Goal: Information Seeking & Learning: Learn about a topic

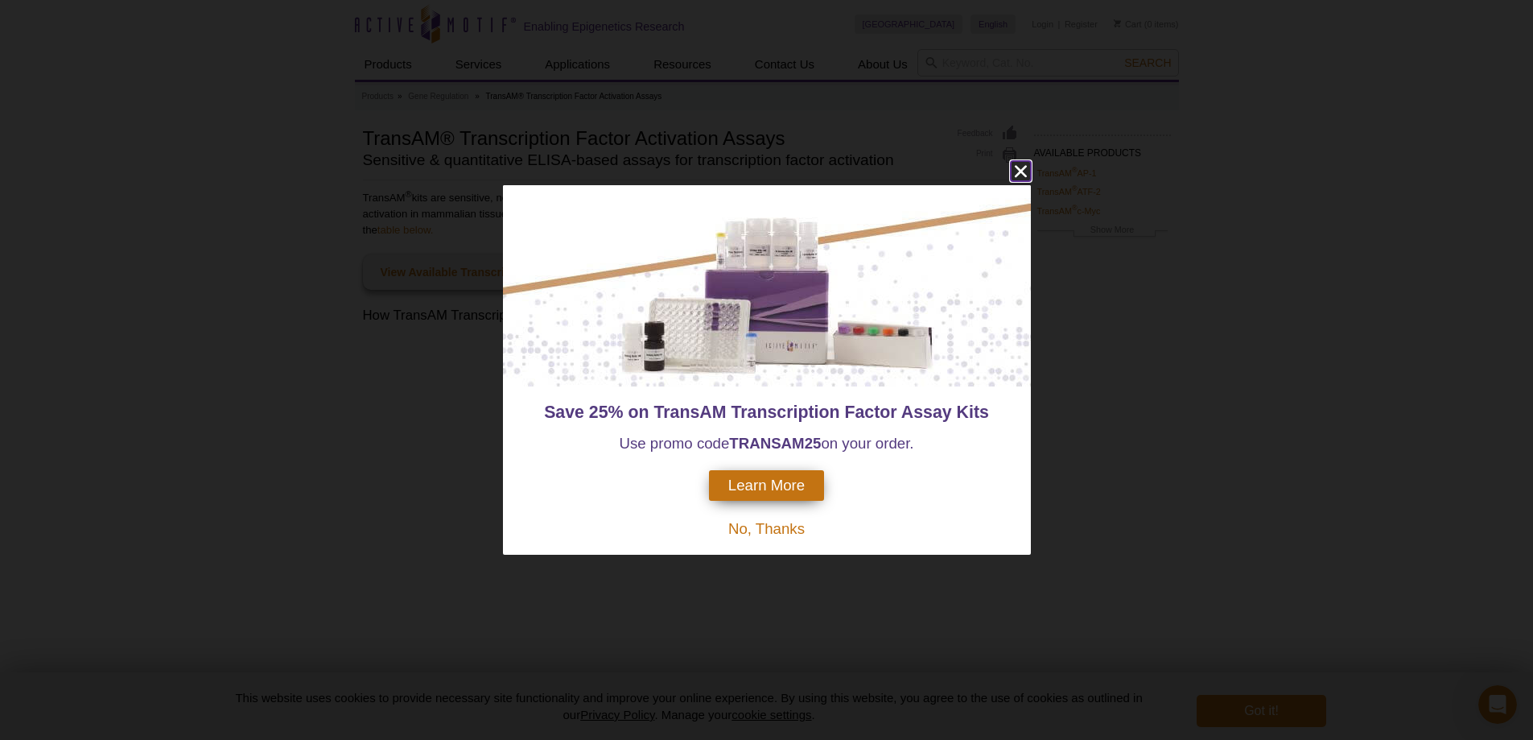
click at [1023, 168] on icon "close" at bounding box center [1020, 172] width 12 height 12
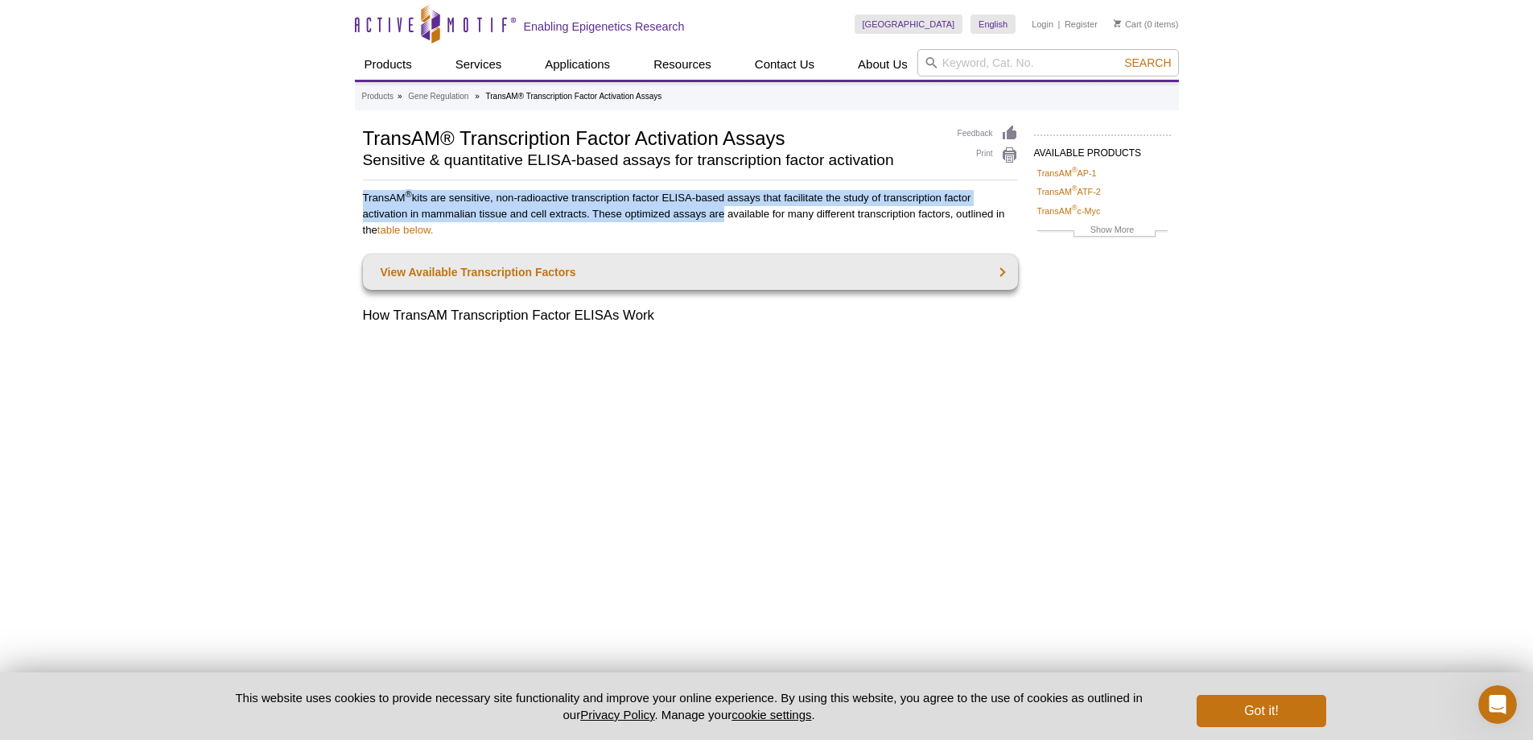
drag, startPoint x: 356, startPoint y: 195, endPoint x: 719, endPoint y: 217, distance: 362.8
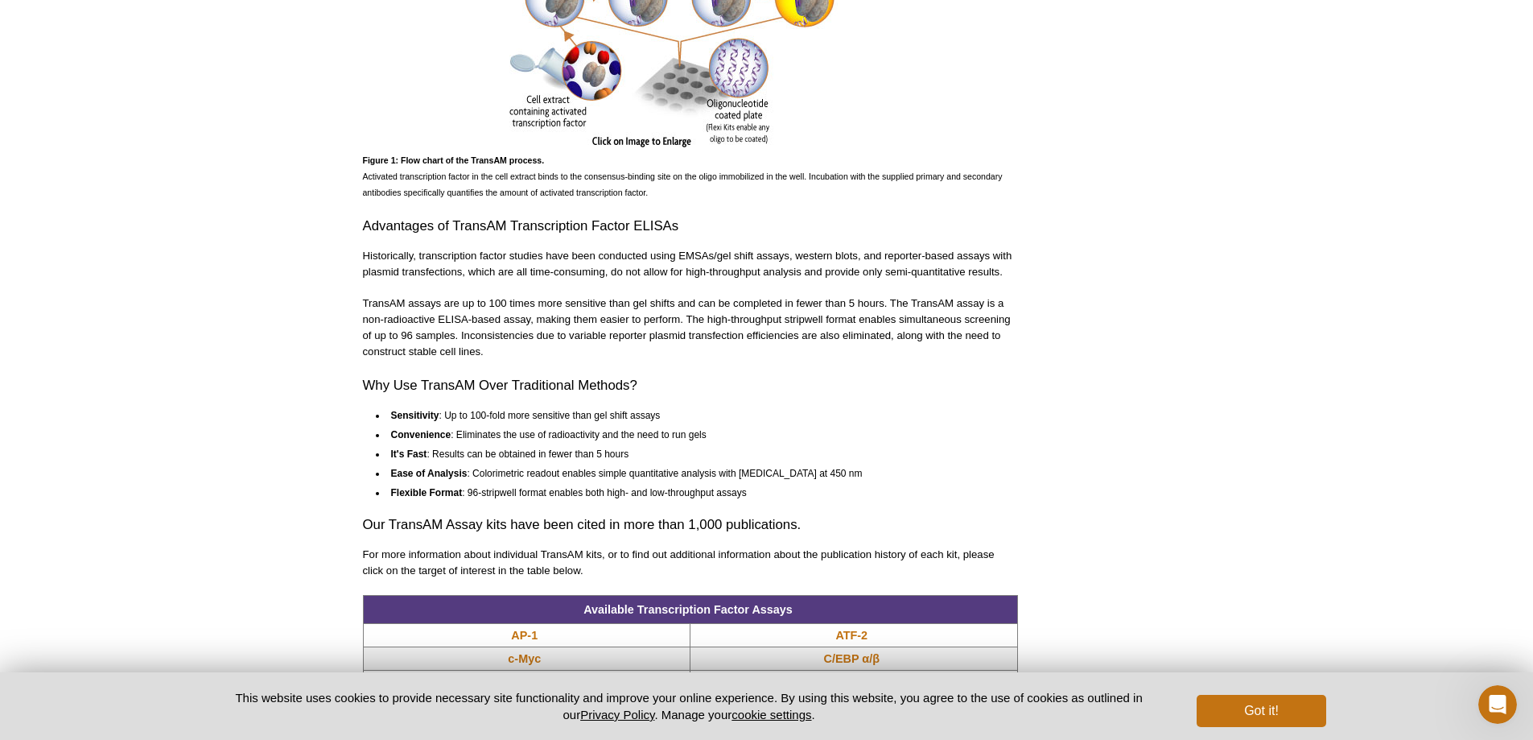
scroll to position [885, 0]
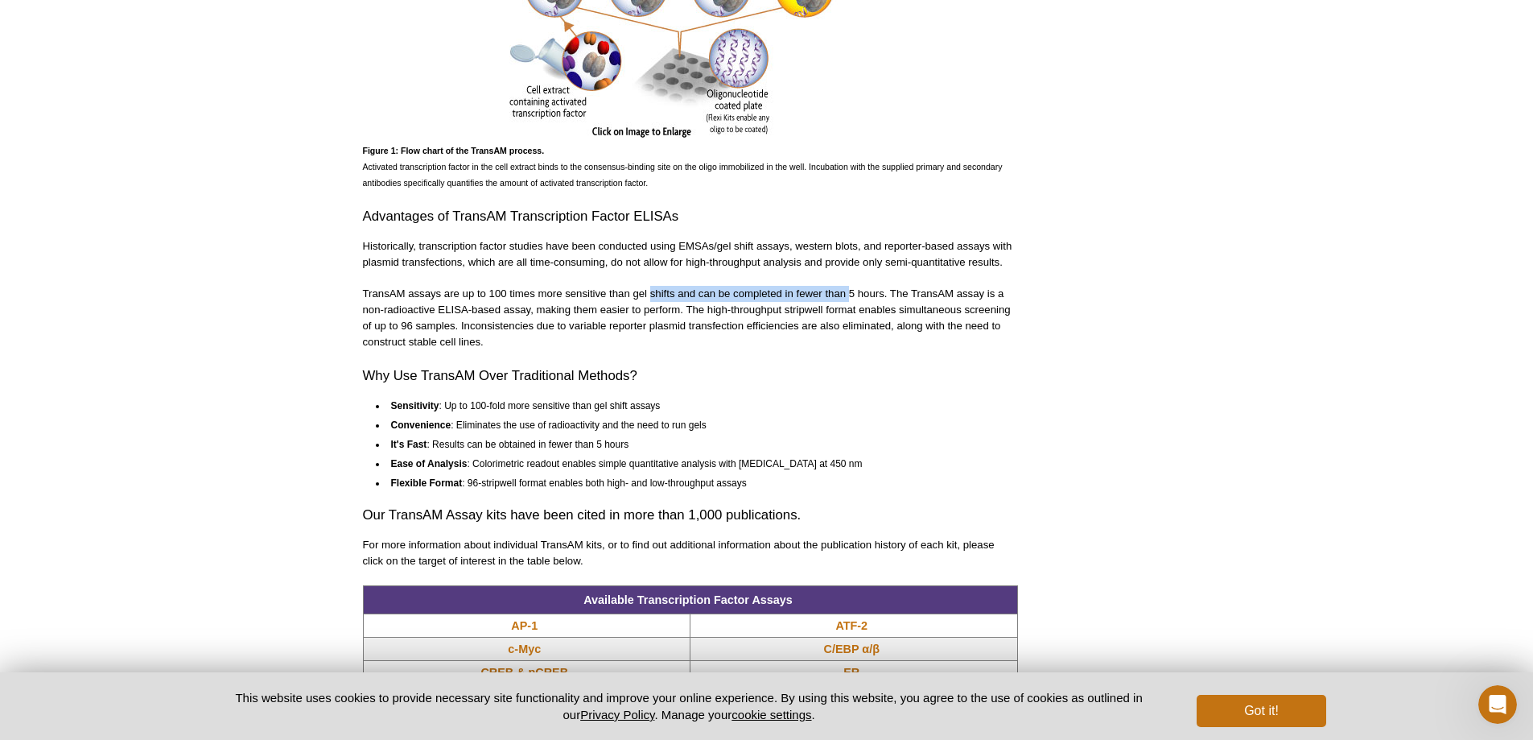
drag, startPoint x: 649, startPoint y: 287, endPoint x: 851, endPoint y: 286, distance: 201.2
click at [851, 286] on p "TransAM assays are up to 100 times more sensitive than gel shifts and can be co…" at bounding box center [690, 318] width 655 height 64
click at [888, 286] on p "TransAM assays are up to 100 times more sensitive than gel shifts and can be co…" at bounding box center [690, 318] width 655 height 64
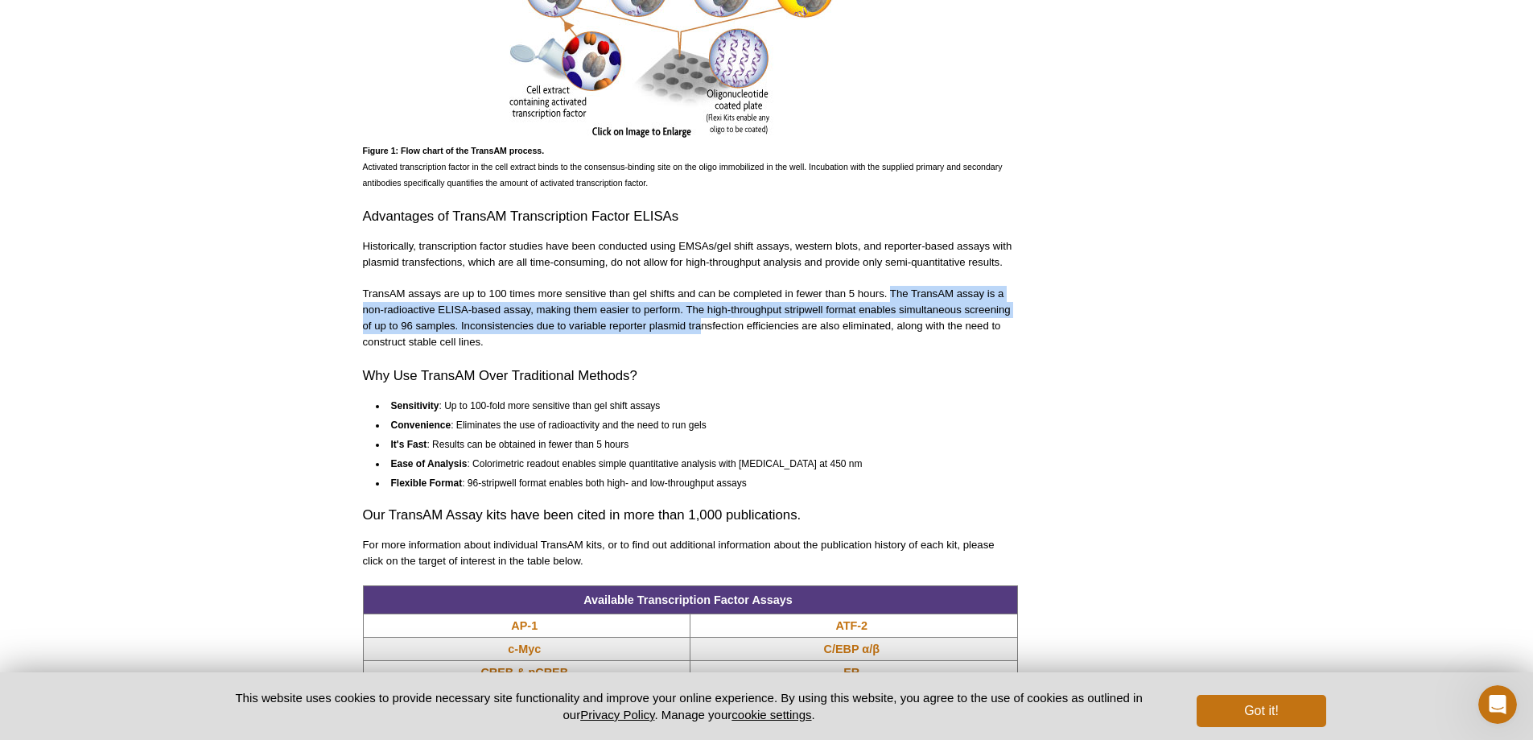
drag, startPoint x: 892, startPoint y: 293, endPoint x: 699, endPoint y: 325, distance: 195.8
click at [699, 325] on p "TransAM assays are up to 100 times more sensitive than gel shifts and can be co…" at bounding box center [690, 318] width 655 height 64
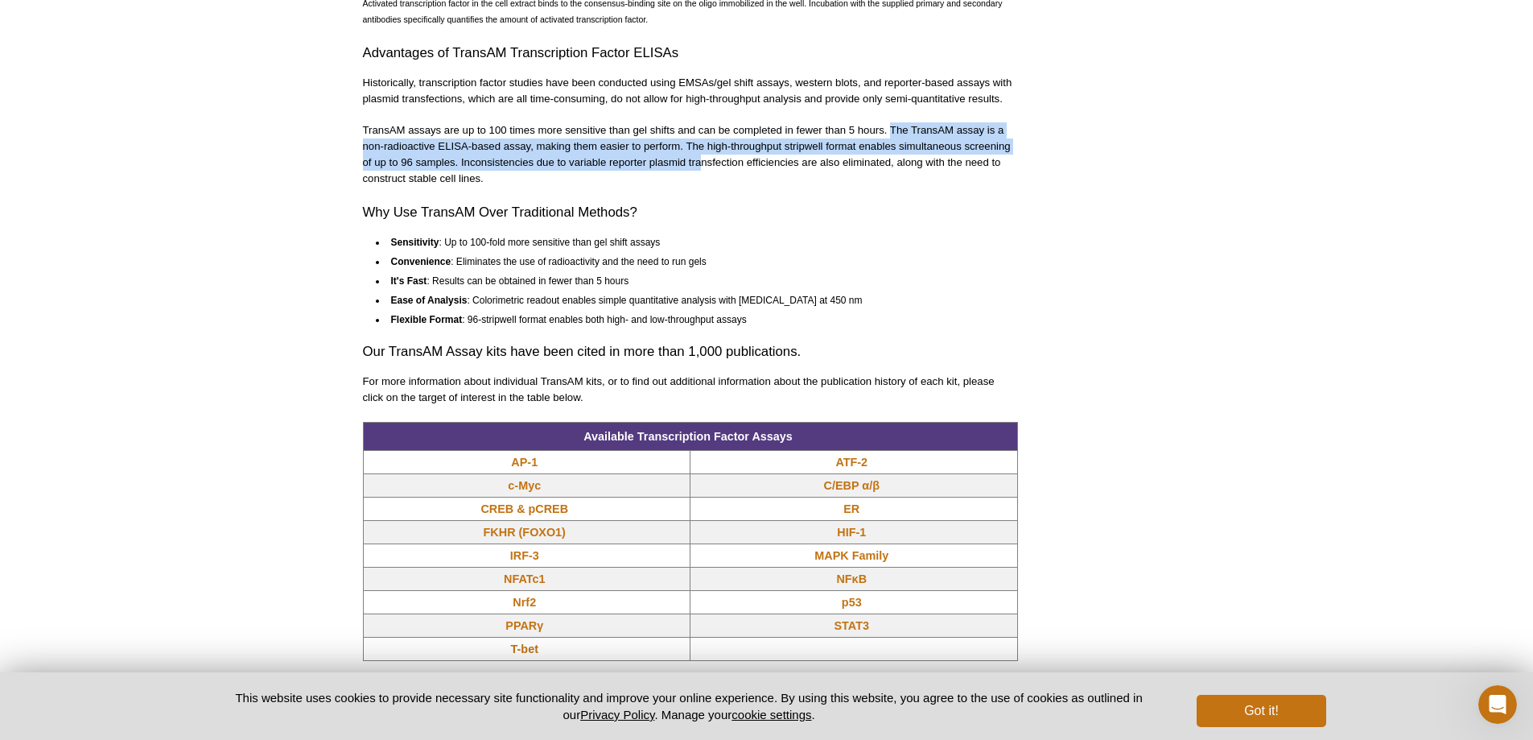
scroll to position [1127, 0]
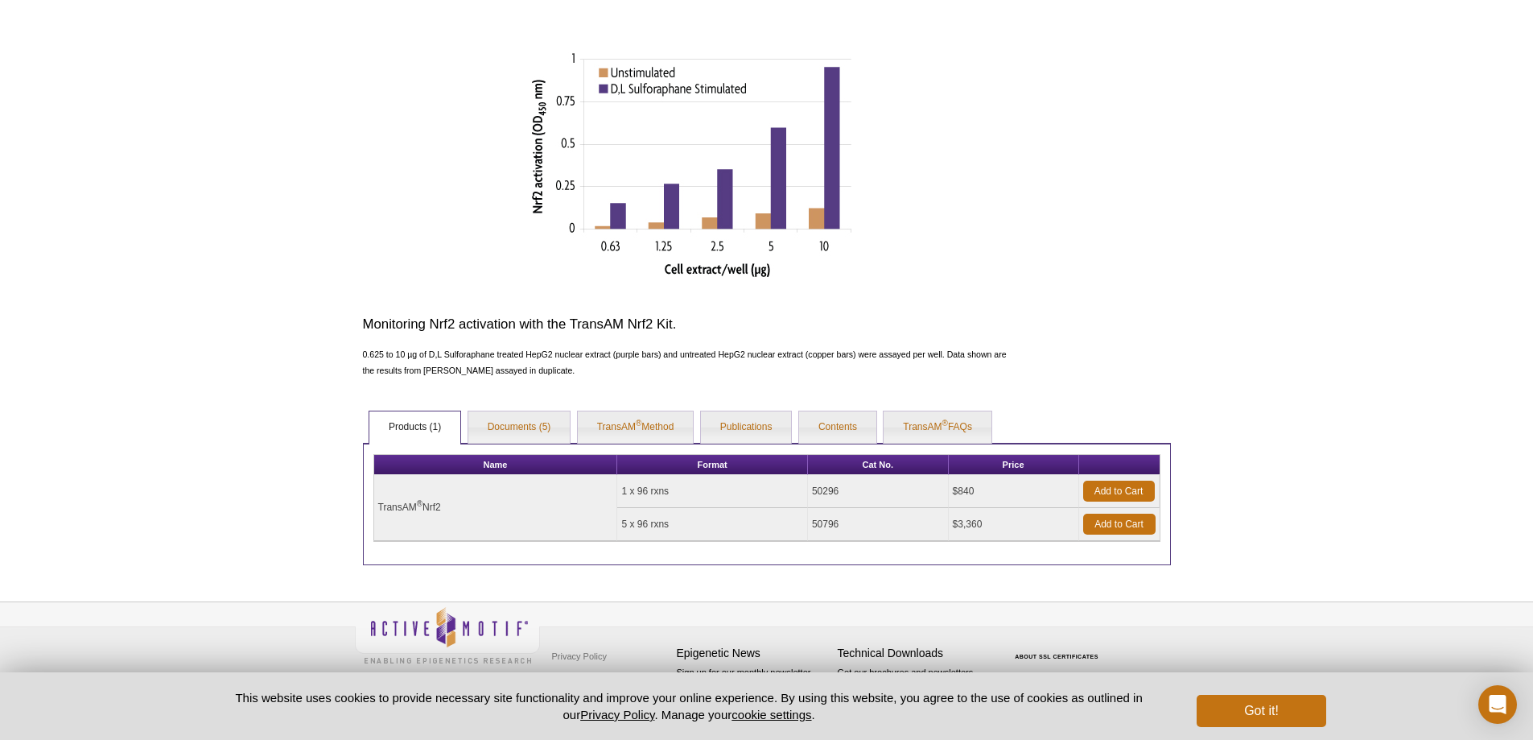
scroll to position [538, 0]
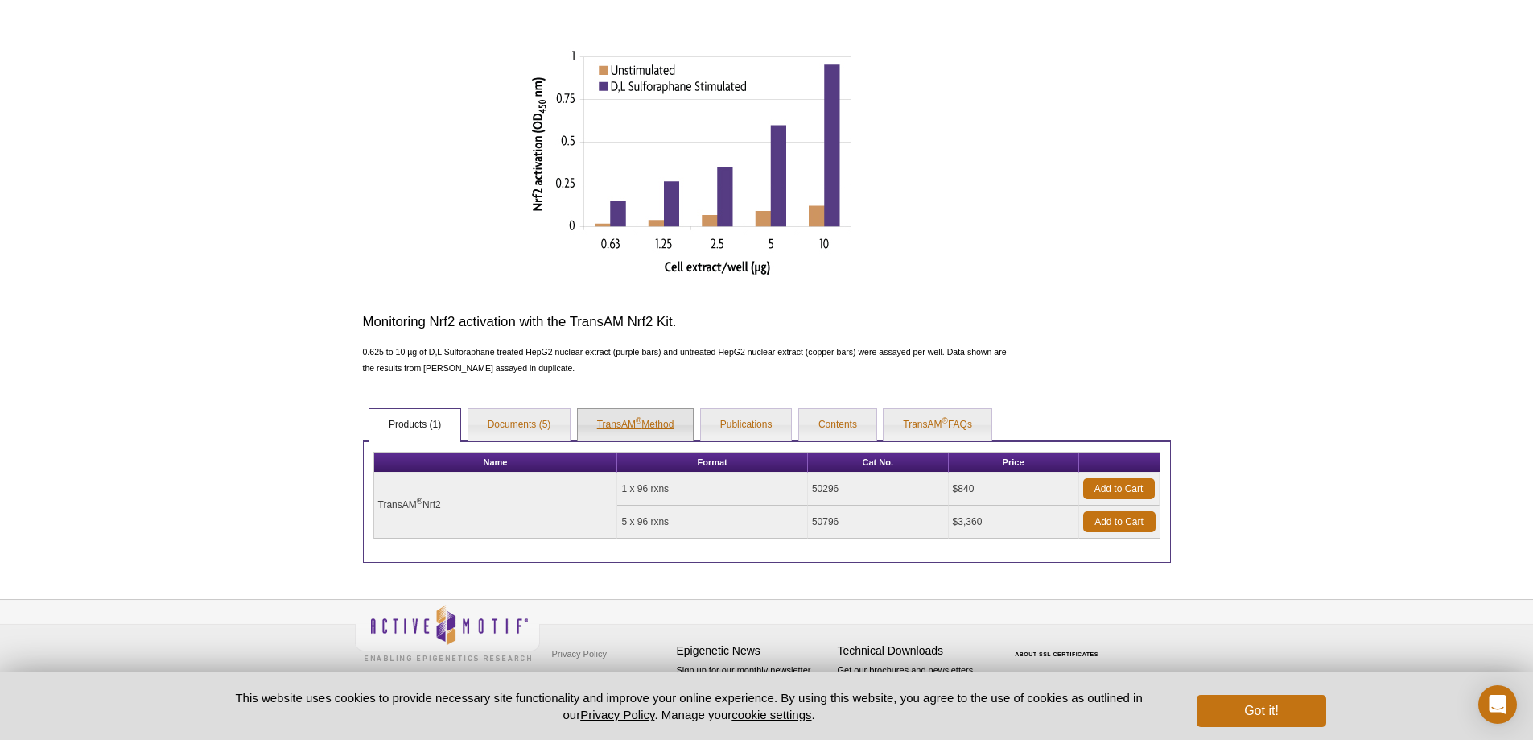
click at [639, 418] on sup "®" at bounding box center [639, 420] width 6 height 9
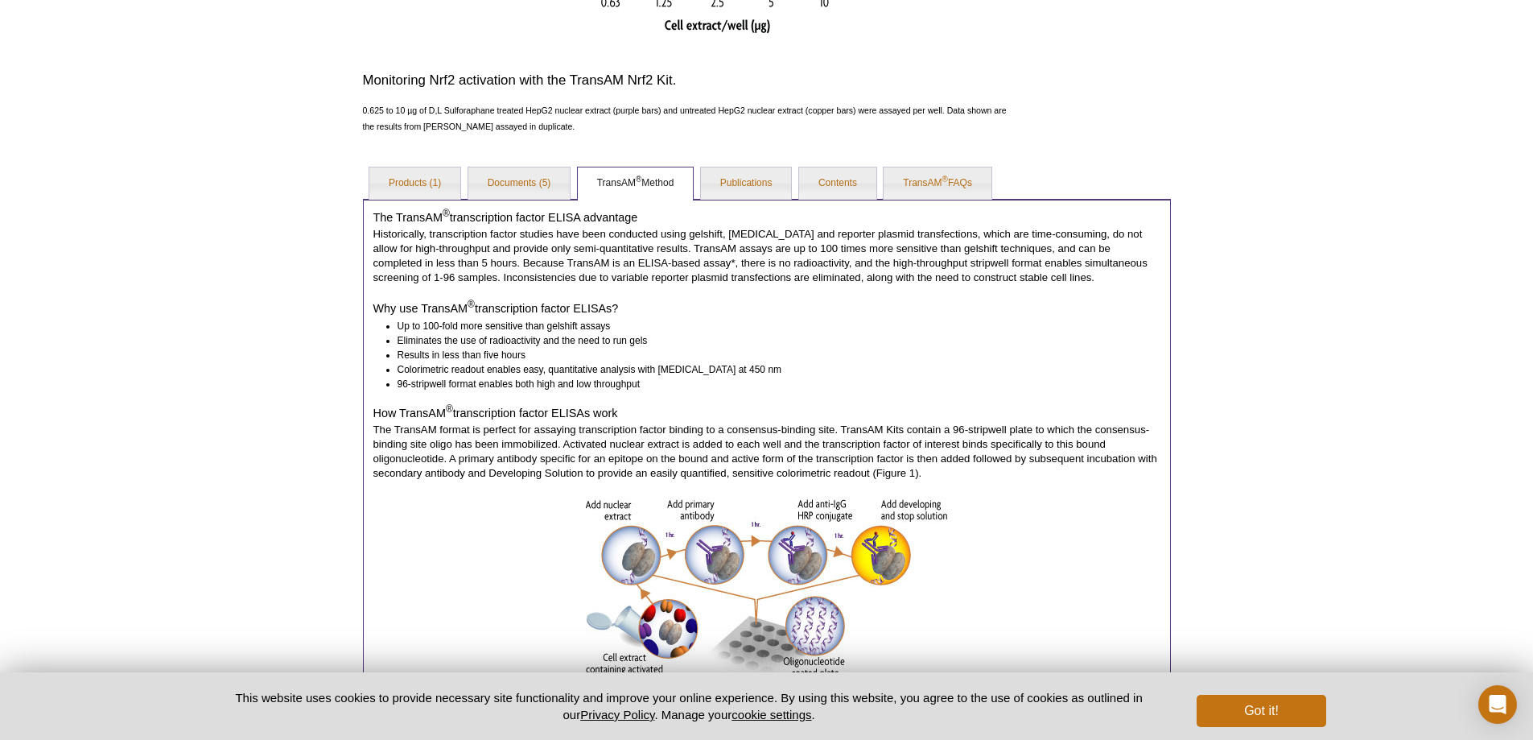
scroll to position [1045, 0]
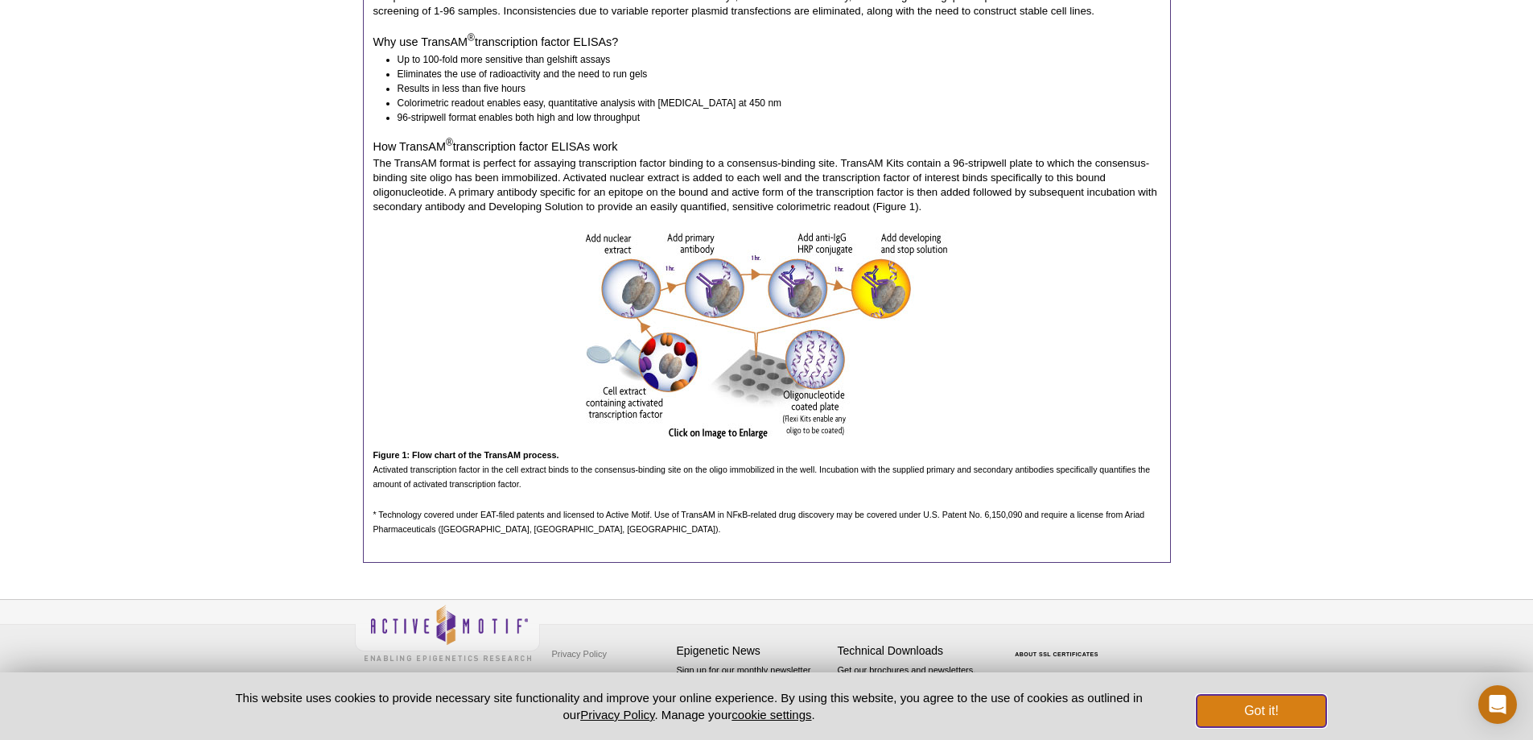
click at [1253, 707] on button "Got it!" at bounding box center [1261, 710] width 129 height 32
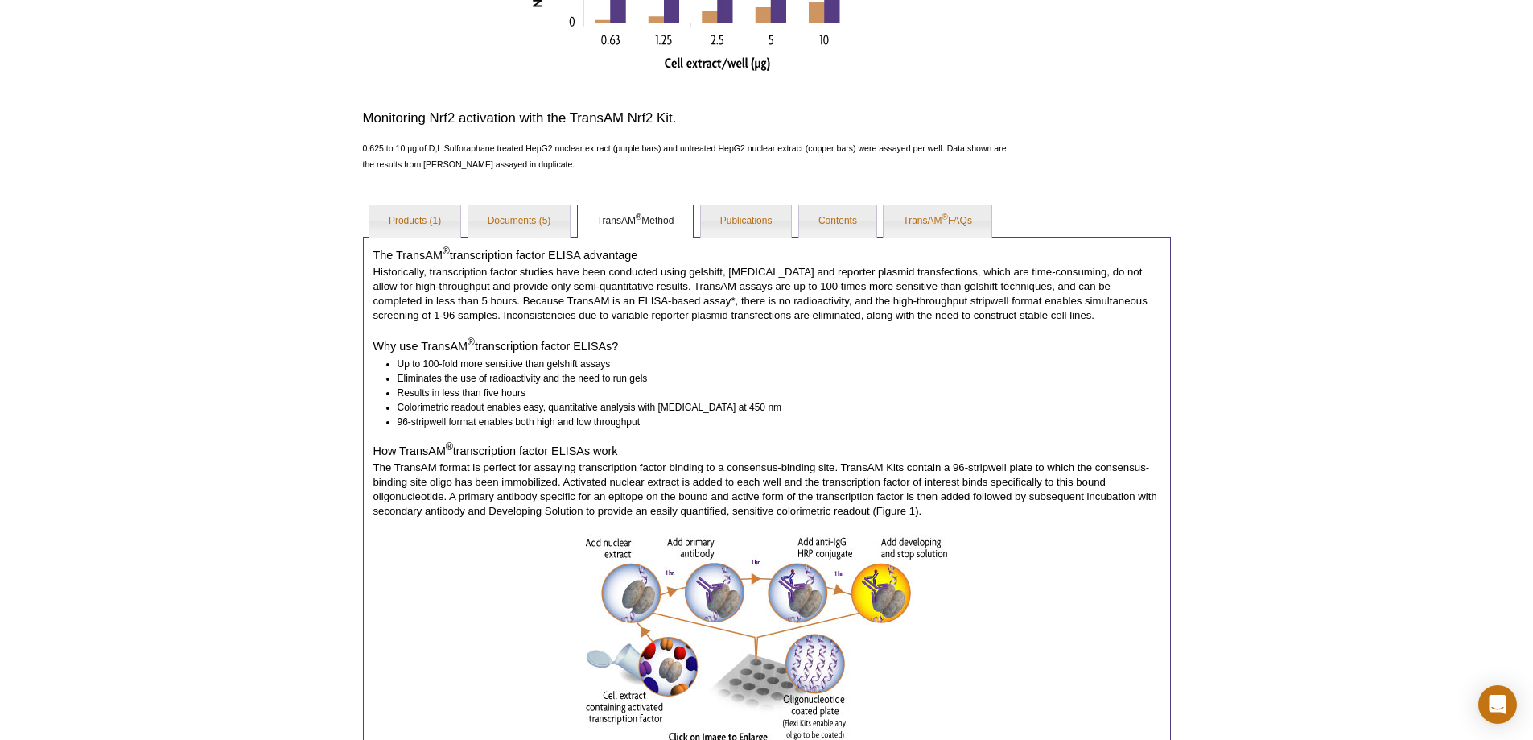
scroll to position [884, 0]
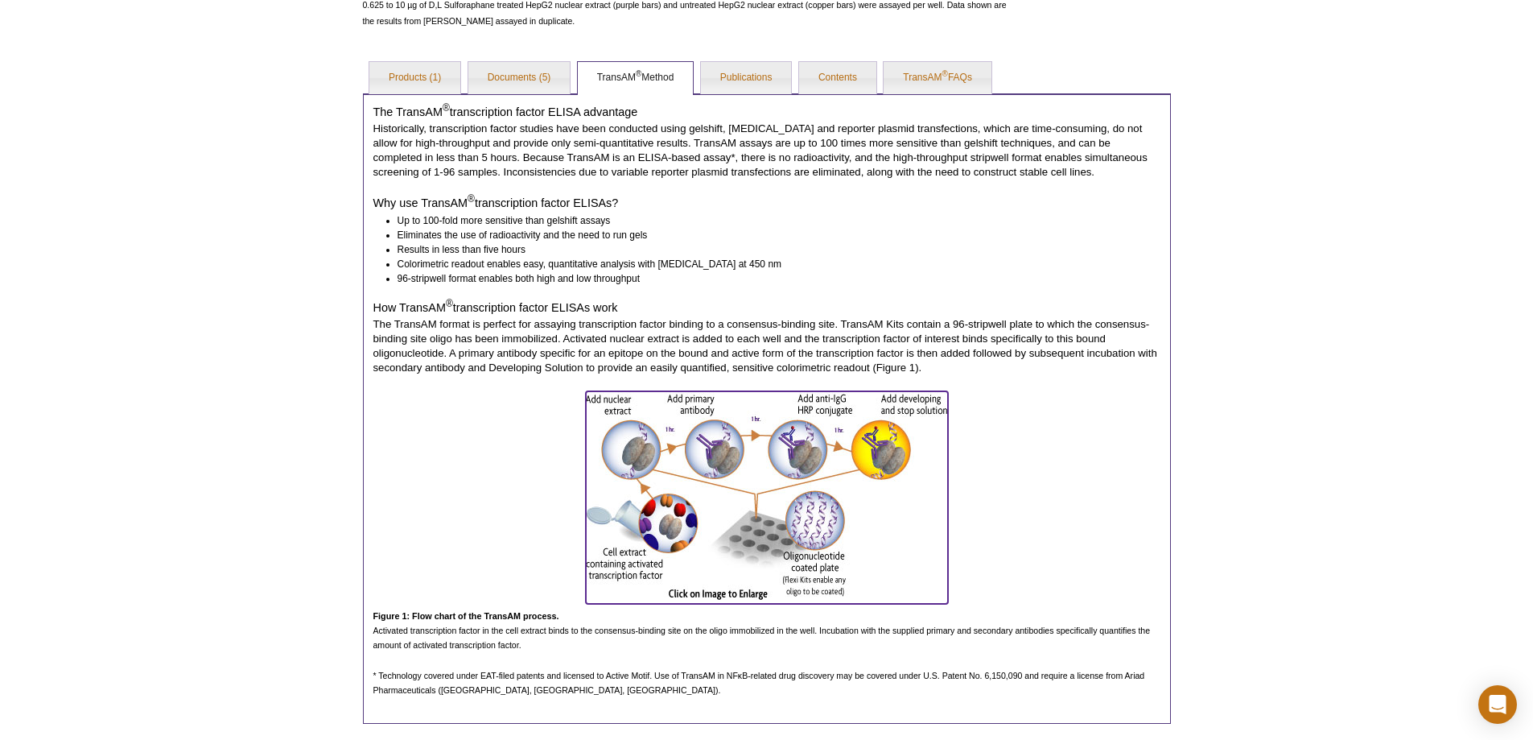
click at [702, 461] on img at bounding box center [767, 495] width 362 height 208
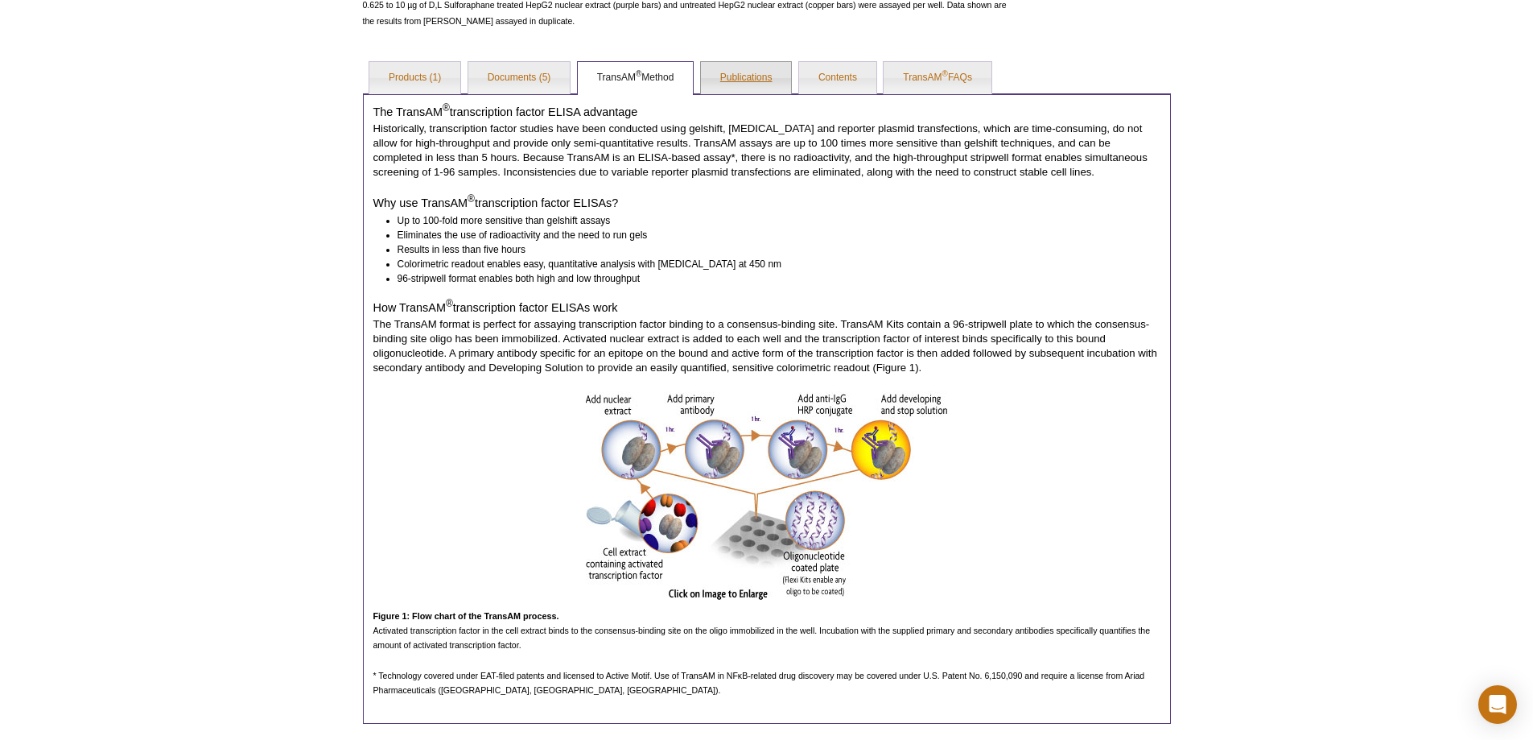
click at [742, 81] on link "Publications" at bounding box center [746, 78] width 91 height 32
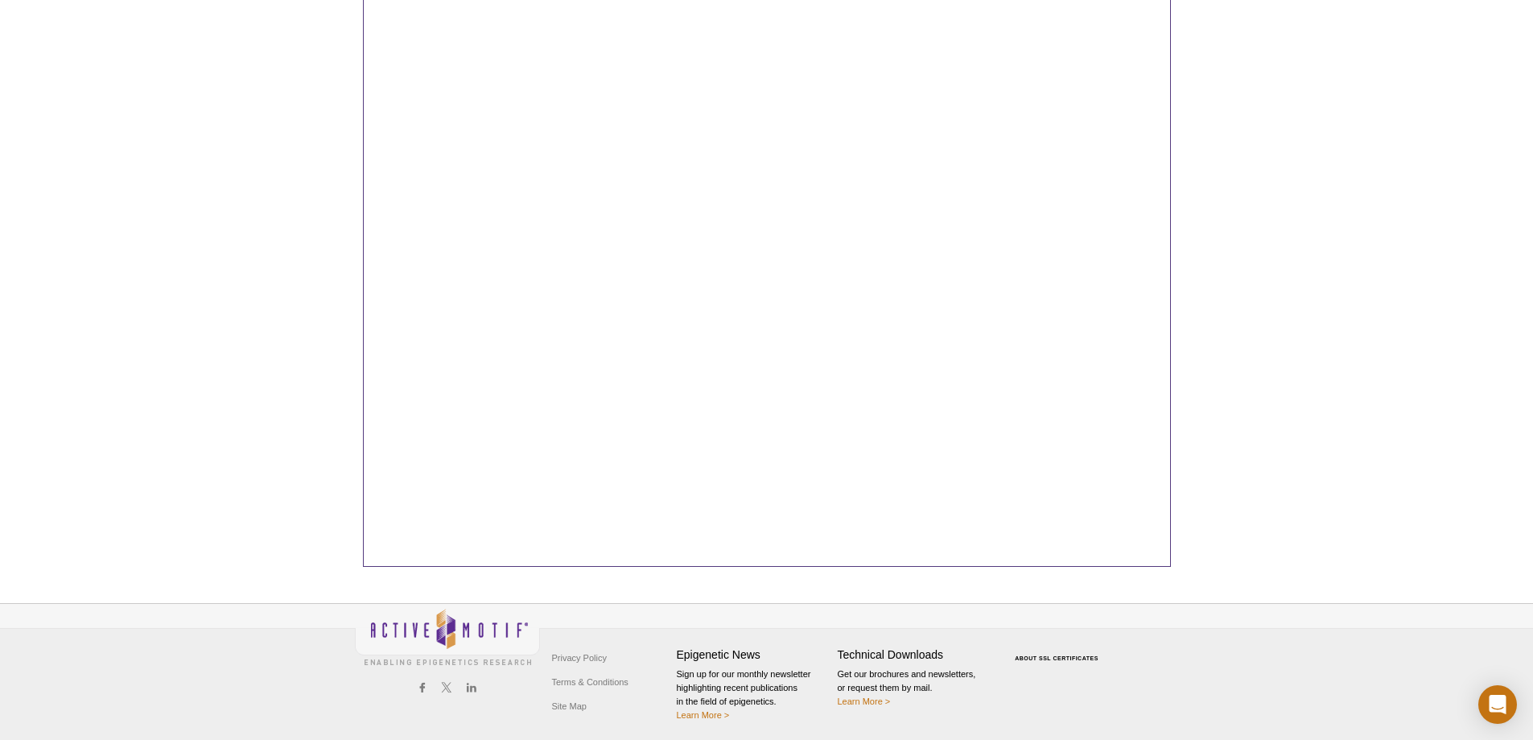
scroll to position [1147, 0]
